Goal: Information Seeking & Learning: Learn about a topic

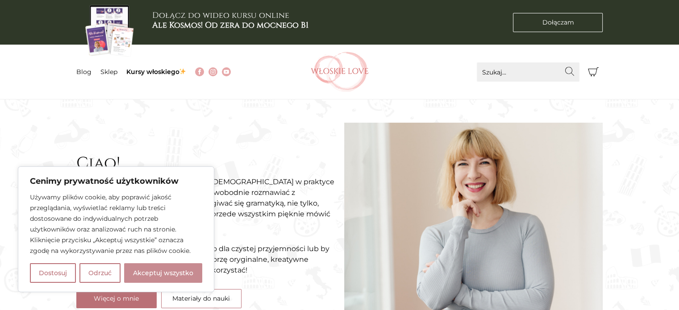
click at [159, 279] on button "Akceptuj wszystko" at bounding box center [163, 273] width 78 height 20
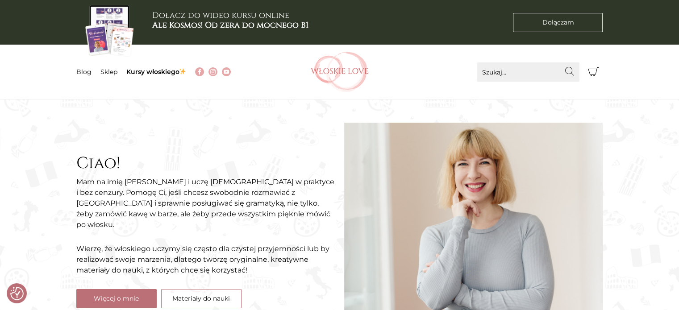
checkbox input "true"
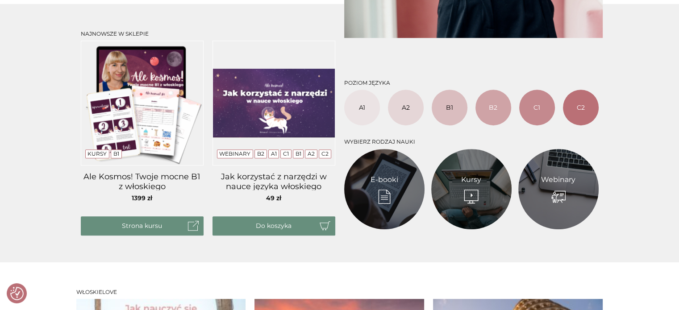
scroll to position [402, 0]
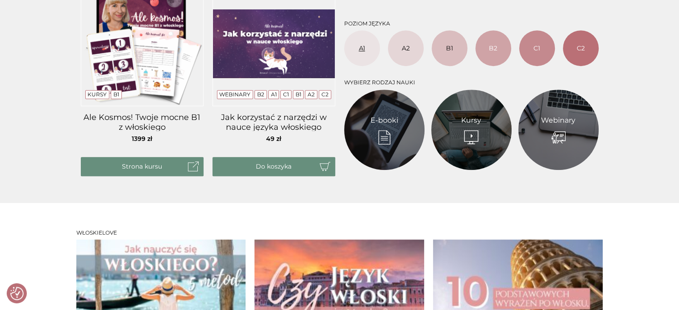
click at [364, 50] on link "A1" at bounding box center [362, 48] width 36 height 36
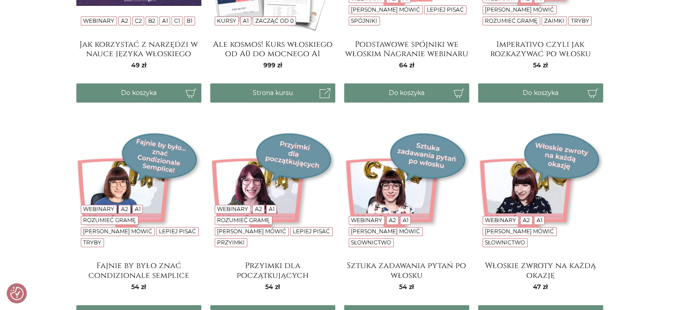
scroll to position [223, 0]
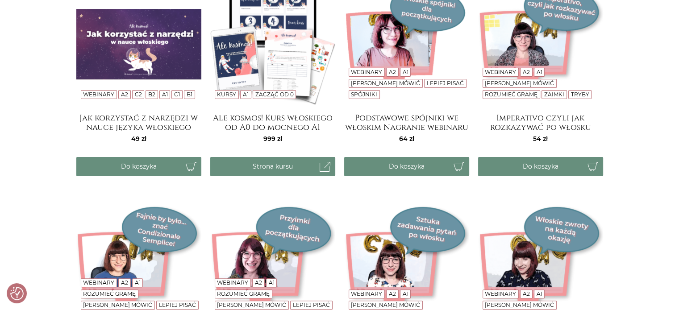
click at [286, 55] on img at bounding box center [272, 44] width 125 height 125
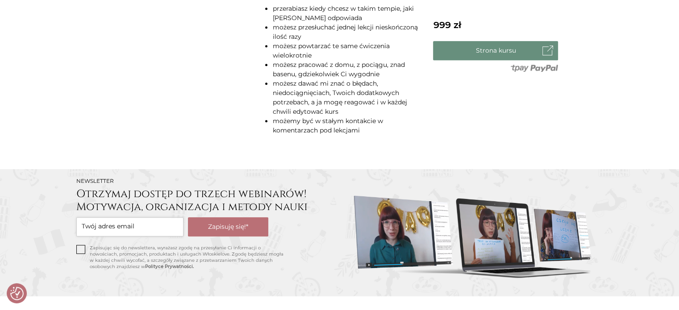
scroll to position [759, 0]
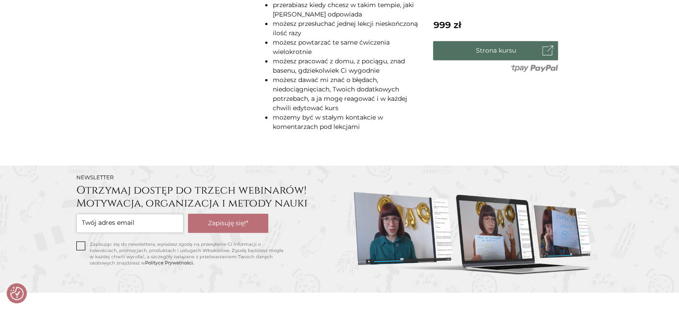
click at [498, 46] on link "Strona kursu" at bounding box center [495, 50] width 125 height 19
